Goal: Transaction & Acquisition: Purchase product/service

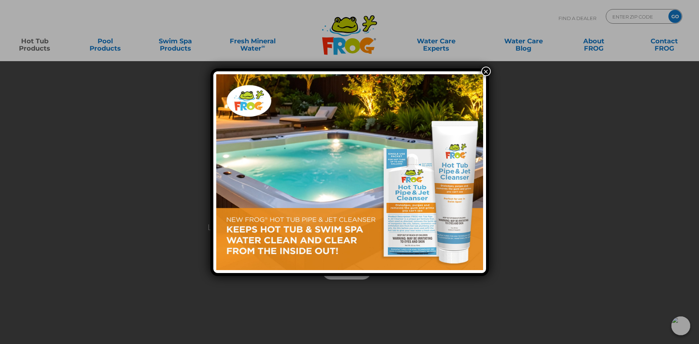
click at [483, 70] on button "×" at bounding box center [485, 71] width 9 height 9
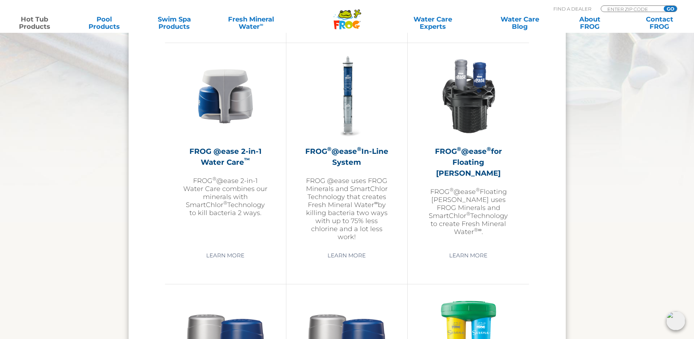
scroll to position [1056, 0]
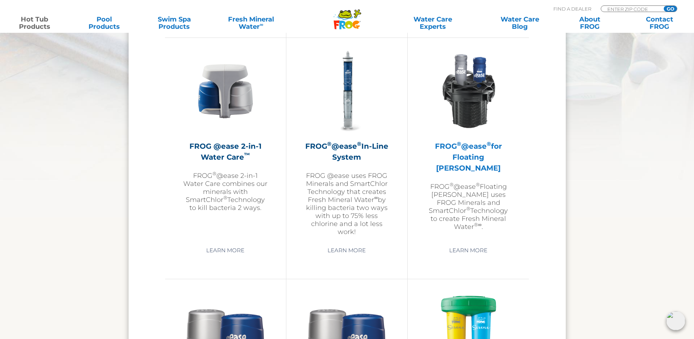
click at [460, 152] on h2 "FROG ® @ease ® for Floating Weir" at bounding box center [468, 157] width 85 height 33
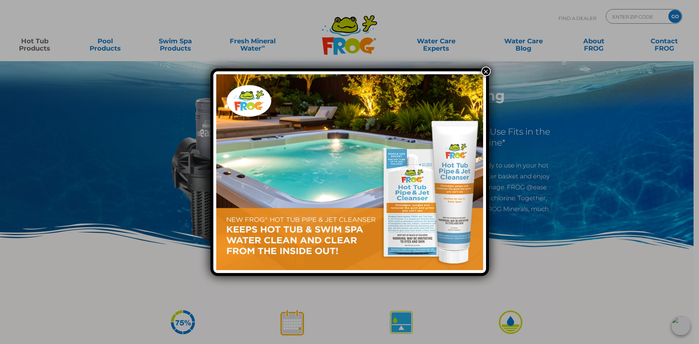
click at [488, 69] on button "×" at bounding box center [485, 71] width 9 height 9
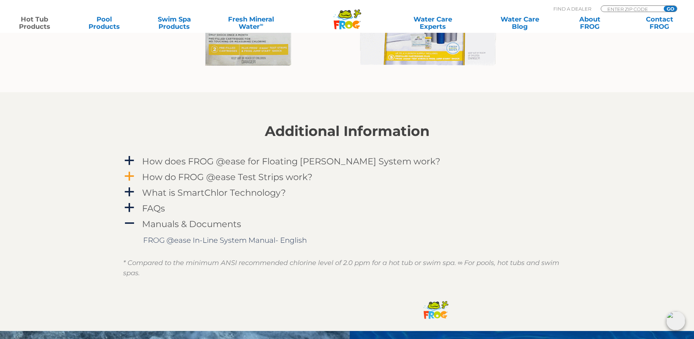
scroll to position [765, 0]
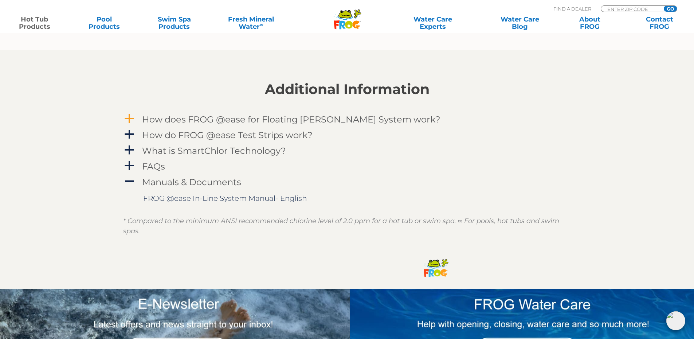
click at [230, 117] on h4 "How does FROG @ease for Floating Weir System work?" at bounding box center [291, 119] width 298 height 10
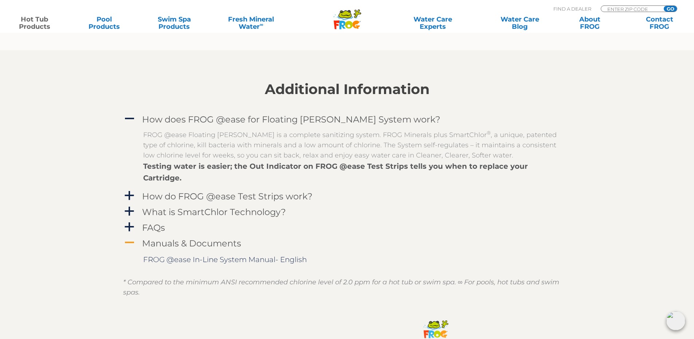
scroll to position [801, 0]
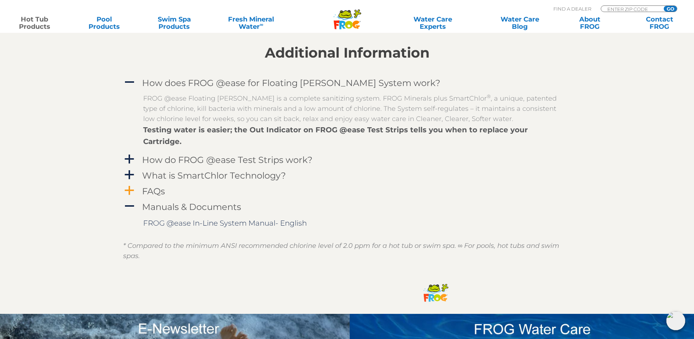
click at [150, 186] on h4 "FAQs" at bounding box center [153, 191] width 23 height 10
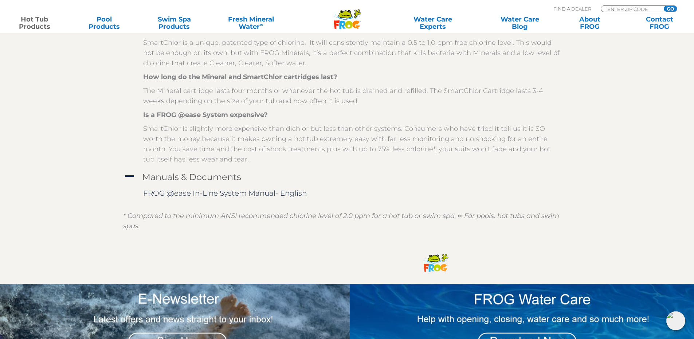
scroll to position [1092, 0]
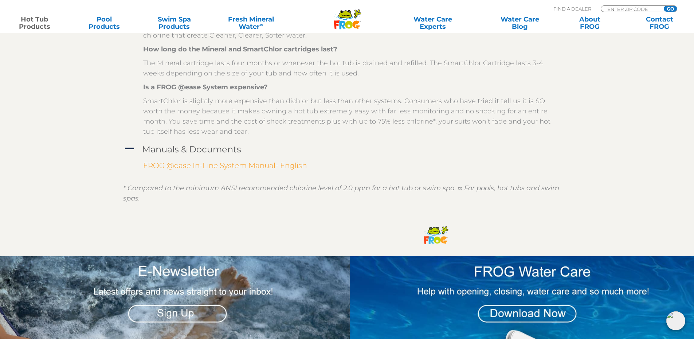
click at [190, 161] on link "FROG @ease In-Line System Manual- English" at bounding box center [224, 165] width 163 height 9
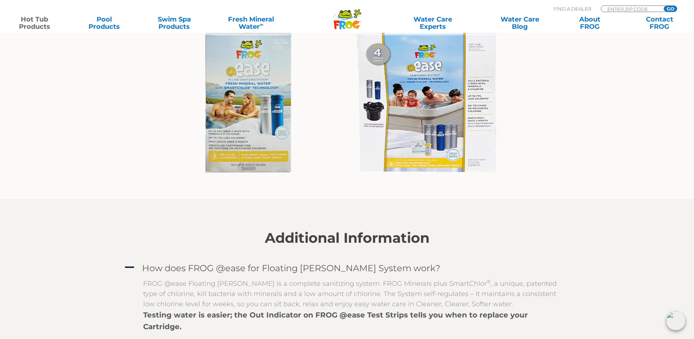
scroll to position [583, 0]
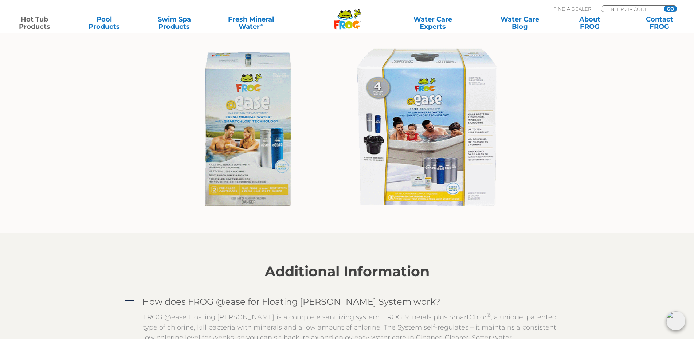
click at [436, 150] on img at bounding box center [349, 129] width 339 height 183
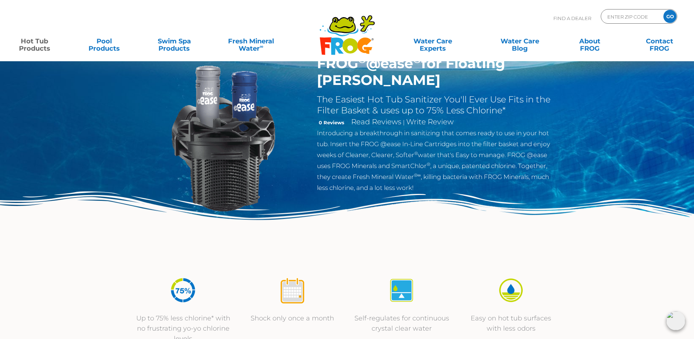
scroll to position [0, 0]
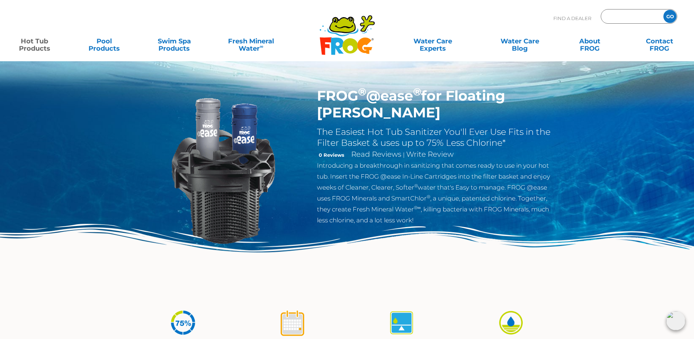
click at [613, 15] on input "Zip Code Form" at bounding box center [630, 16] width 49 height 11
type input "30228"
click at [670, 14] on input "GO" at bounding box center [669, 16] width 13 height 13
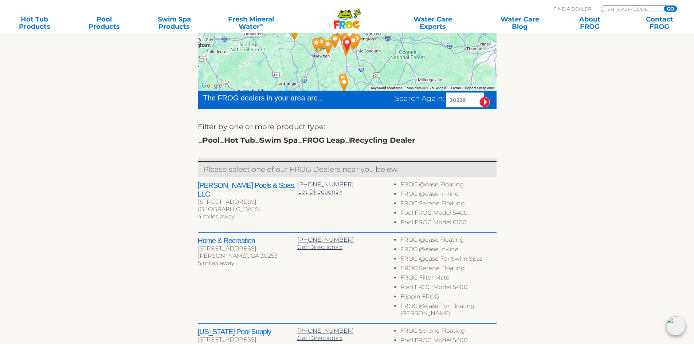
scroll to position [182, 0]
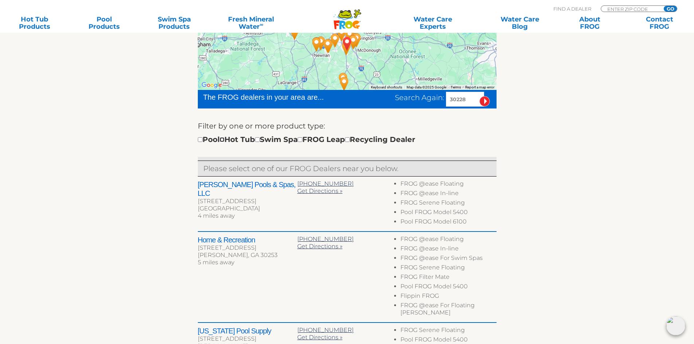
click at [224, 138] on input "checkbox" at bounding box center [222, 139] width 5 height 5
checkbox input "true"
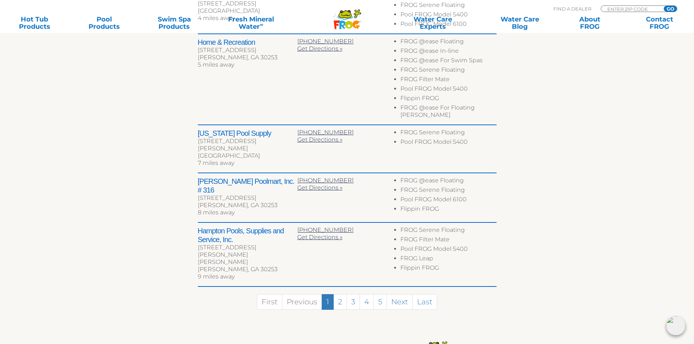
scroll to position [381, 0]
click at [244, 176] on h2 "[PERSON_NAME] Poolmart, Inc. # 316" at bounding box center [247, 184] width 99 height 17
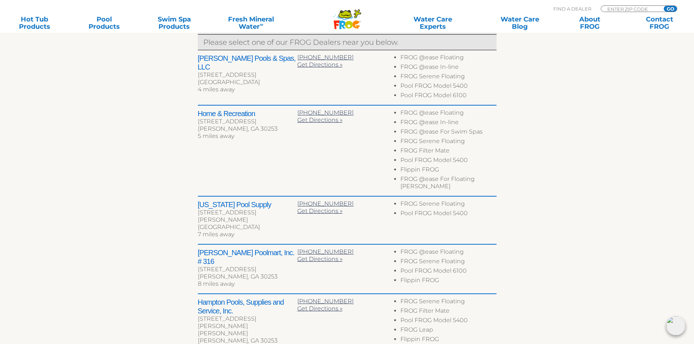
scroll to position [345, 0]
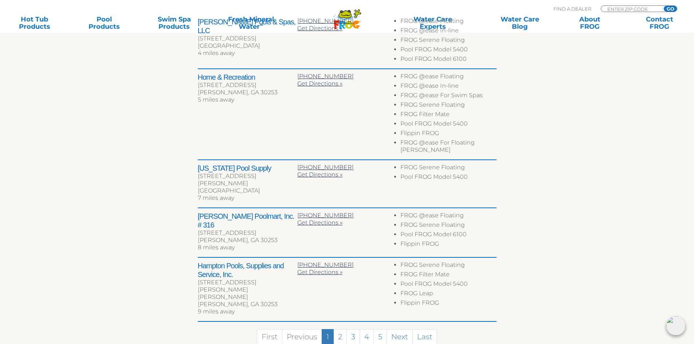
click at [229, 79] on h2 "Home & Recreation" at bounding box center [247, 77] width 99 height 9
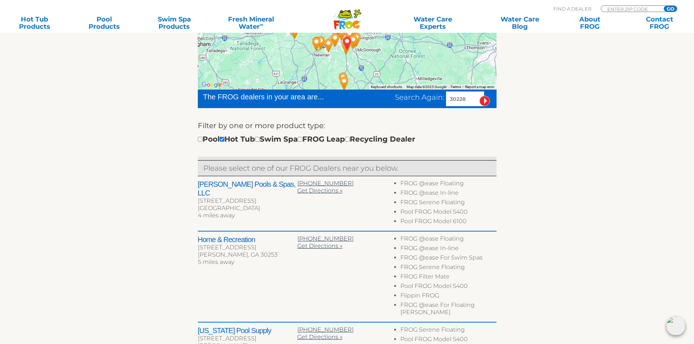
scroll to position [126, 0]
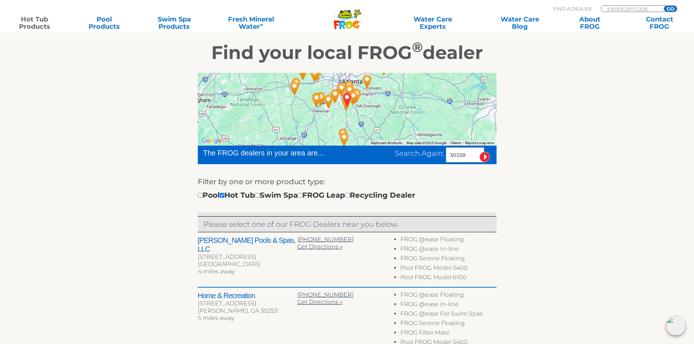
click at [28, 20] on link "Hot Tub Products" at bounding box center [34, 23] width 54 height 15
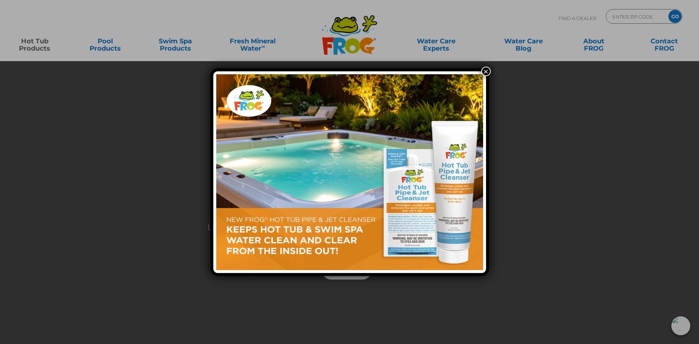
click at [486, 69] on button "×" at bounding box center [485, 71] width 9 height 9
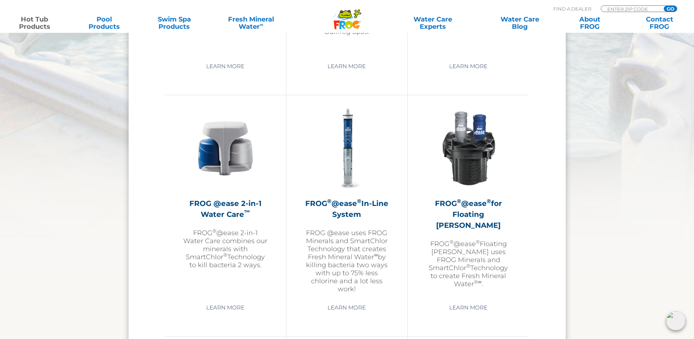
scroll to position [1020, 0]
